Goal: Contribute content

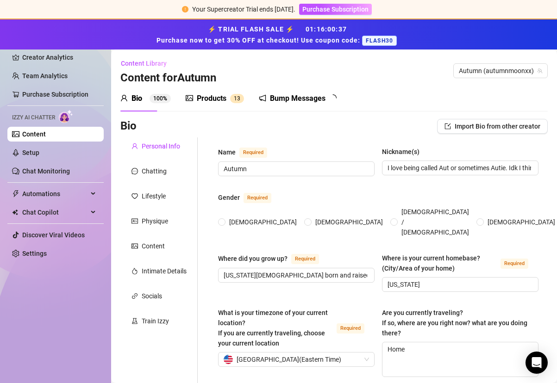
radio input "true"
type input "[DATE]"
click at [233, 98] on sup "1 3" at bounding box center [237, 98] width 14 height 9
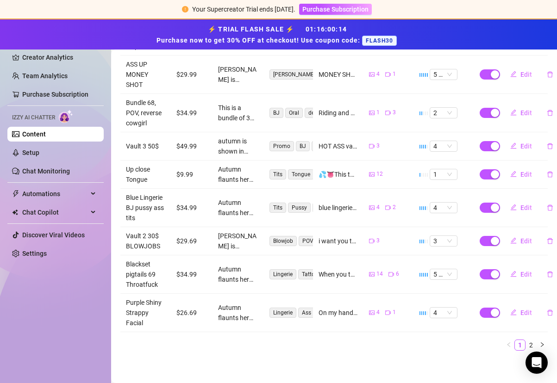
scroll to position [304, 0]
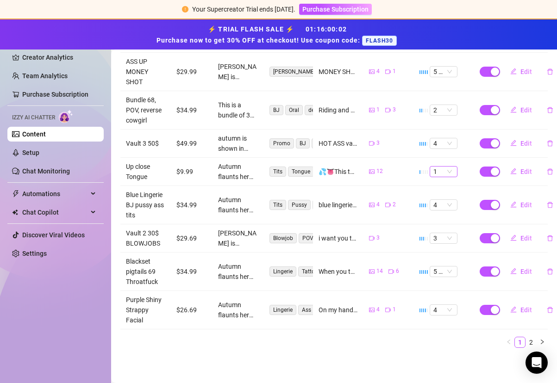
click at [434, 167] on span "1" at bounding box center [443, 172] width 20 height 10
click at [437, 191] on div "2" at bounding box center [437, 196] width 13 height 10
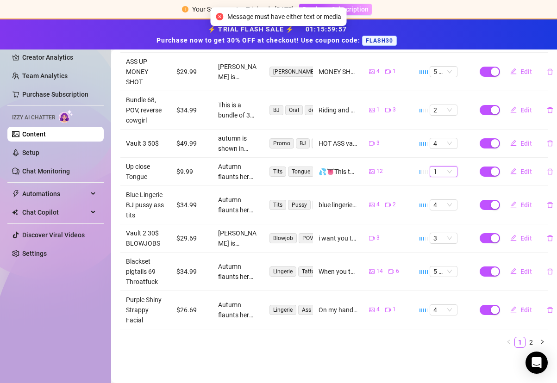
click at [425, 337] on ul "1 2" at bounding box center [333, 342] width 427 height 11
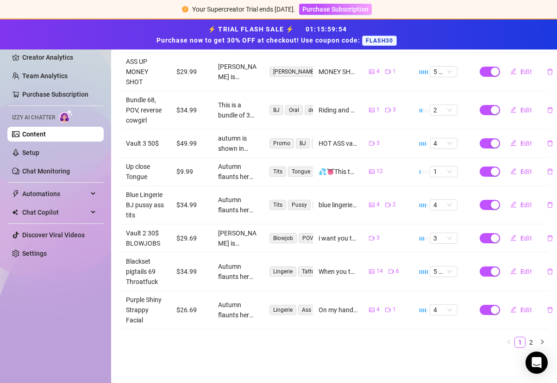
click at [404, 167] on td "12" at bounding box center [388, 172] width 50 height 28
click at [439, 167] on span "1" at bounding box center [443, 172] width 20 height 10
click at [438, 192] on div "2" at bounding box center [437, 196] width 13 height 10
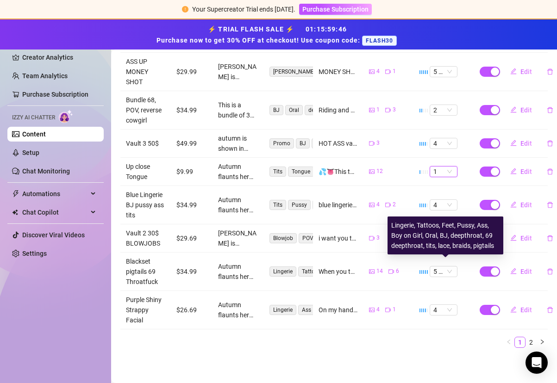
scroll to position [0, 0]
